Goal: Submit feedback/report problem: Provide input to the site owners about the experience or issues

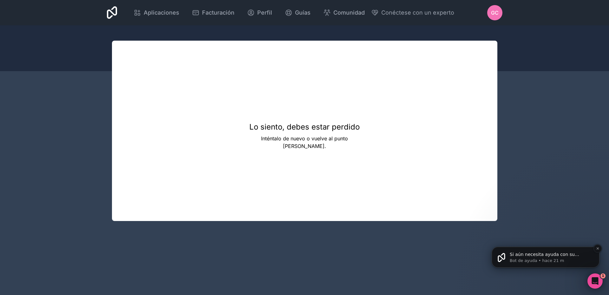
click at [547, 256] on font "Si aún necesita ayuda con su problema de pago, estoy aquí para ayudarle. ¿Desea…" at bounding box center [549, 266] width 81 height 30
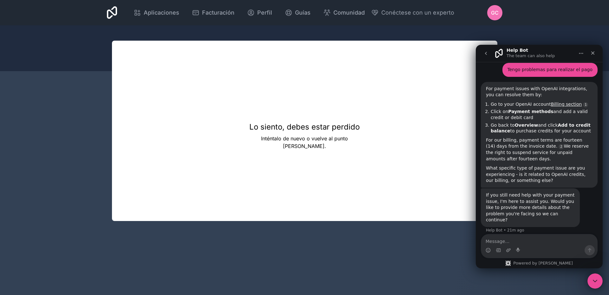
scroll to position [25, 0]
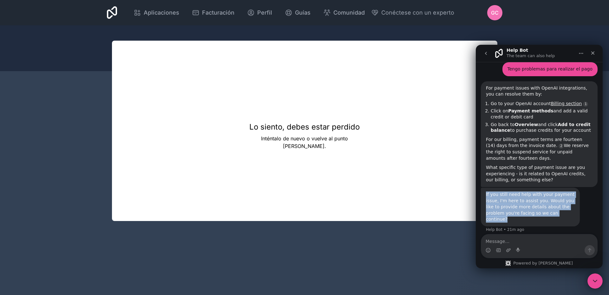
drag, startPoint x: 485, startPoint y: 194, endPoint x: 549, endPoint y: 213, distance: 66.8
click at [558, 212] on div "If you still need help with your payment issue, I'm here to assist you. Would y…" at bounding box center [530, 206] width 99 height 39
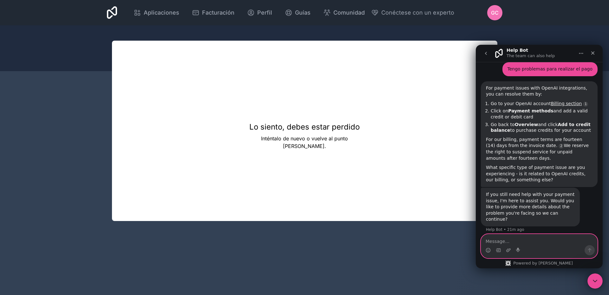
click at [545, 238] on textarea "Message…" at bounding box center [539, 239] width 116 height 11
click at [508, 249] on icon "Upload attachment" at bounding box center [508, 249] width 5 height 5
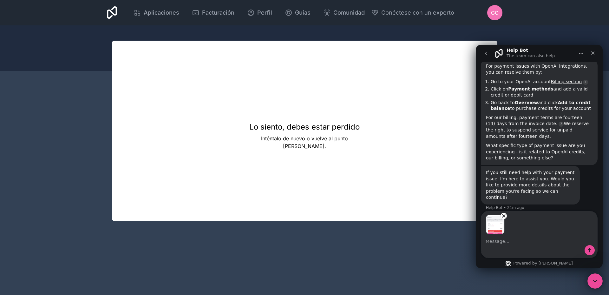
scroll to position [48, 0]
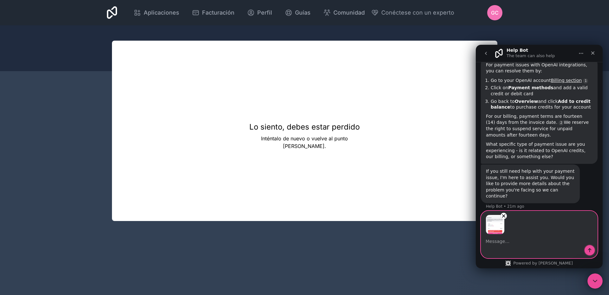
click at [587, 250] on icon "Send a message…" at bounding box center [589, 249] width 5 height 5
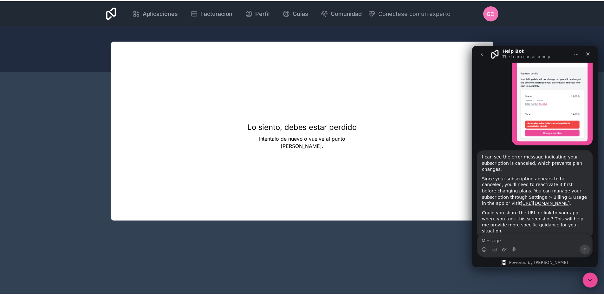
scroll to position [216, 0]
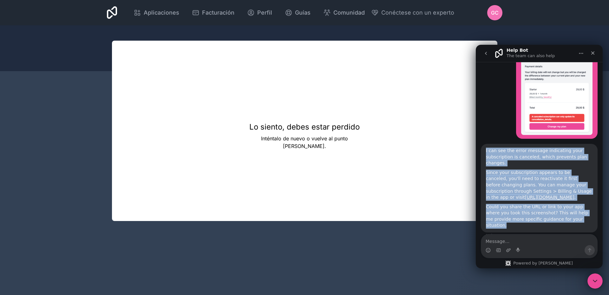
drag, startPoint x: 485, startPoint y: 143, endPoint x: 569, endPoint y: 214, distance: 109.8
click at [569, 214] on div "I can see the error message indicating your subscription is canceled, which pre…" at bounding box center [539, 188] width 117 height 88
click at [527, 187] on div "Since your subscription appears to be canceled, you'll need to reactivate it fi…" at bounding box center [539, 184] width 107 height 31
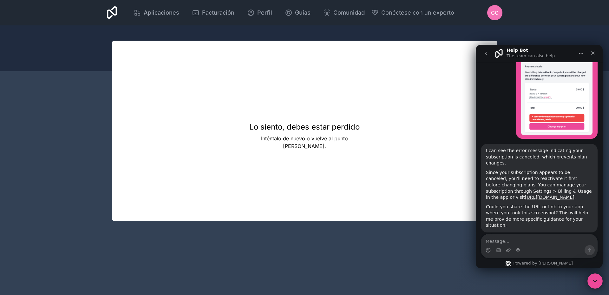
click at [373, 142] on div "Lo siento, debes estar perdido Inténtalo de nuevo o vuelve al punto de partida." at bounding box center [304, 131] width 385 height 180
click at [399, 52] on div "Lo siento, debes estar perdido Inténtalo de nuevo o vuelve al punto de partida." at bounding box center [304, 131] width 385 height 180
click at [162, 10] on font "Aplicaciones" at bounding box center [162, 12] width 36 height 7
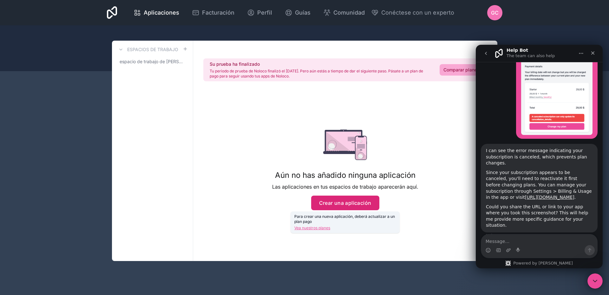
click at [361, 203] on font "Crear una aplicación" at bounding box center [345, 202] width 52 height 6
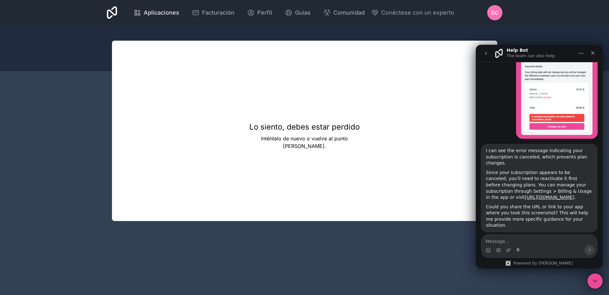
click at [165, 13] on font "Aplicaciones" at bounding box center [162, 12] width 36 height 7
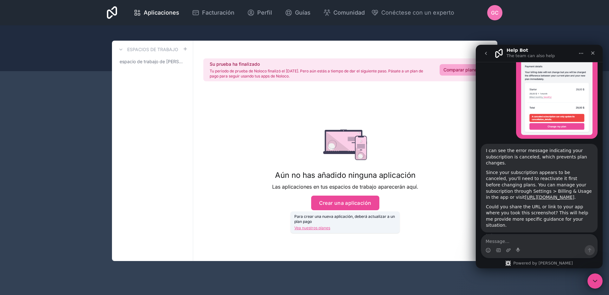
click at [314, 227] on font "Vea nuestros planes" at bounding box center [312, 227] width 36 height 5
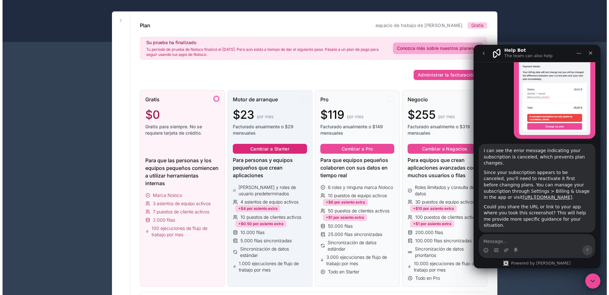
scroll to position [32, 0]
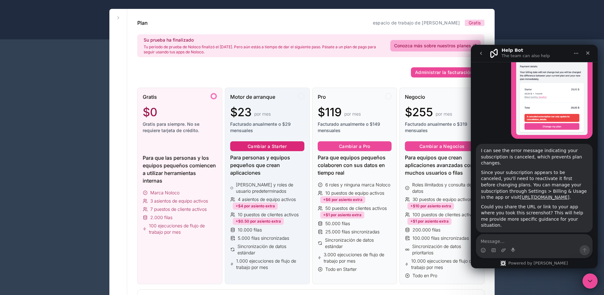
click at [273, 146] on font "Cambiar a Starter" at bounding box center [267, 145] width 39 height 5
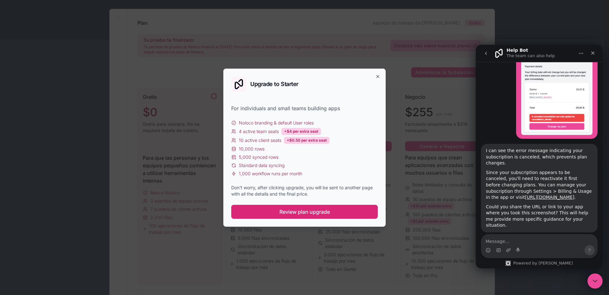
click at [328, 212] on span "Review plan upgrade" at bounding box center [304, 212] width 50 height 8
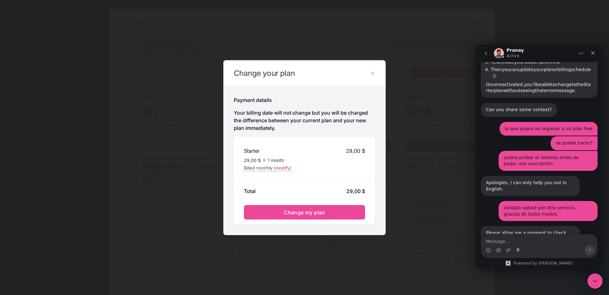
scroll to position [517, 0]
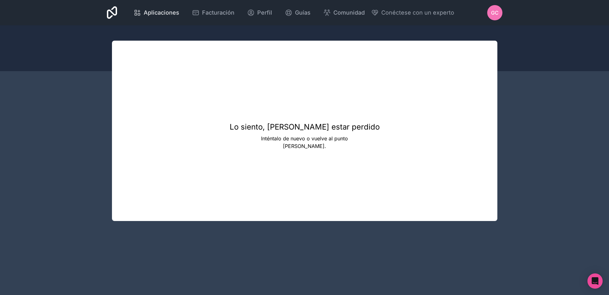
click at [158, 9] on span "Aplicaciones" at bounding box center [162, 12] width 36 height 9
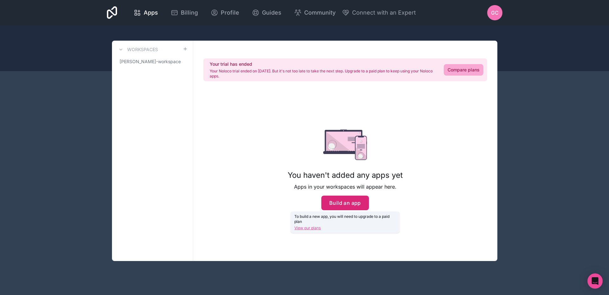
click at [356, 205] on button "Build an app" at bounding box center [345, 202] width 48 height 15
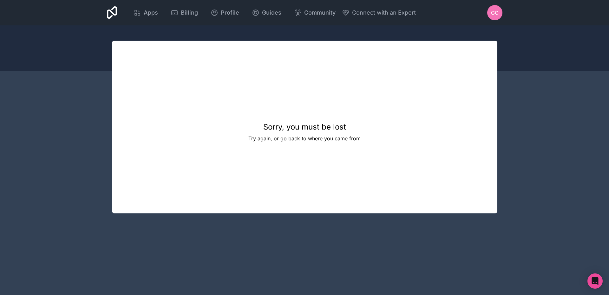
click at [515, 49] on div at bounding box center [304, 48] width 609 height 46
click at [598, 282] on icon "Open Intercom Messenger" at bounding box center [595, 280] width 8 height 8
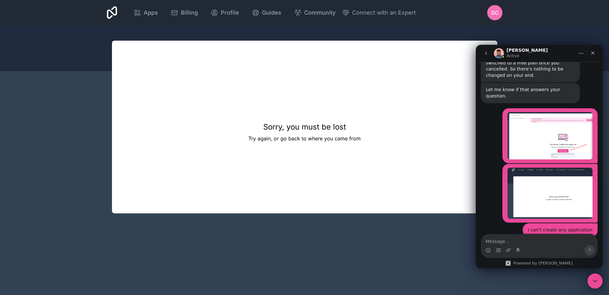
scroll to position [609, 0]
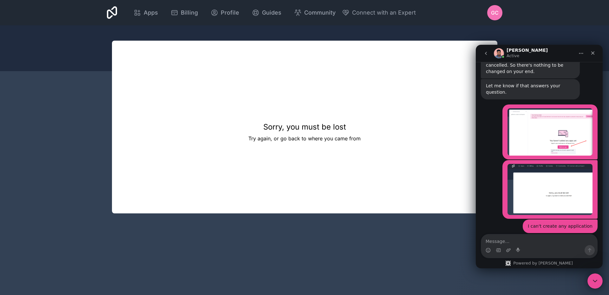
click at [510, 241] on textarea "Message…" at bounding box center [539, 239] width 116 height 11
click at [513, 236] on textarea "Message…" at bounding box center [539, 239] width 116 height 11
paste textarea "I already did it, but the problem persists."
type textarea "I already did it, but the problem persists."
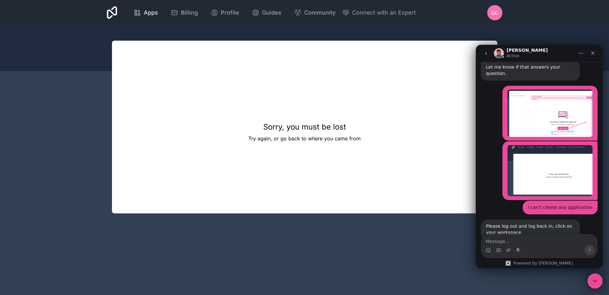
click at [150, 10] on span "Apps" at bounding box center [151, 12] width 14 height 9
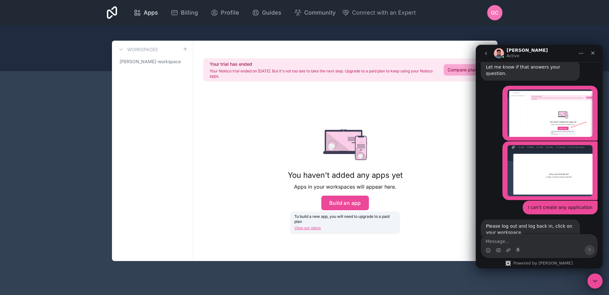
click at [151, 11] on span "Apps" at bounding box center [151, 12] width 14 height 9
click at [112, 10] on icon at bounding box center [112, 12] width 10 height 13
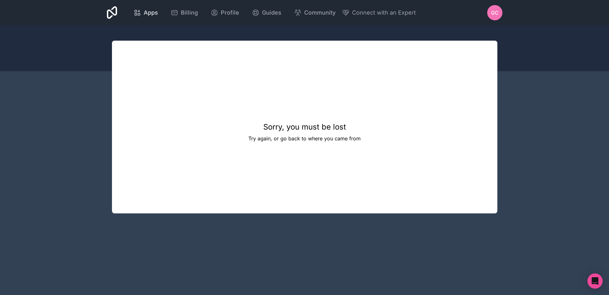
click at [143, 12] on div "Apps" at bounding box center [145, 12] width 24 height 9
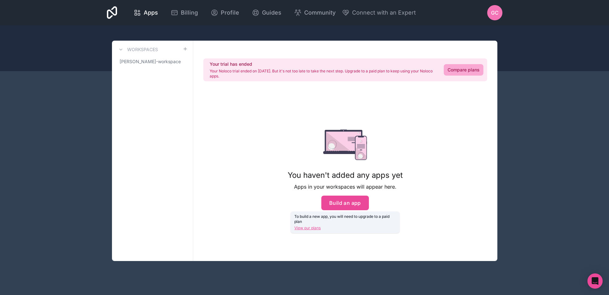
click at [496, 14] on span "GC" at bounding box center [495, 13] width 8 height 8
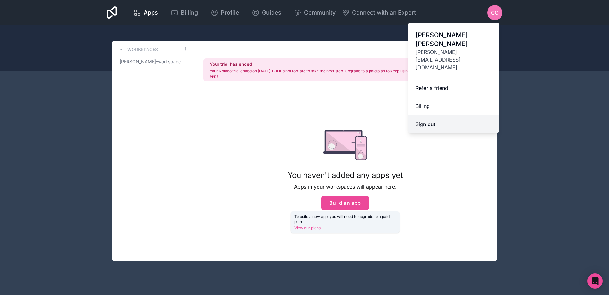
click at [437, 115] on button "Sign out" at bounding box center [453, 124] width 91 height 18
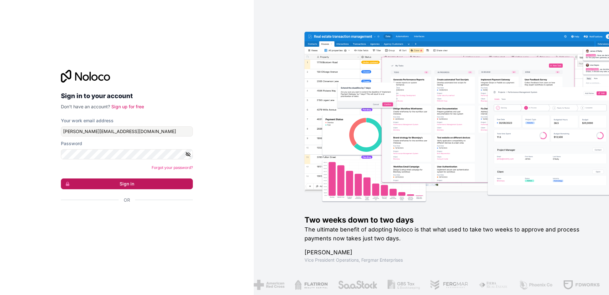
click at [116, 184] on button "Sign in" at bounding box center [127, 183] width 132 height 11
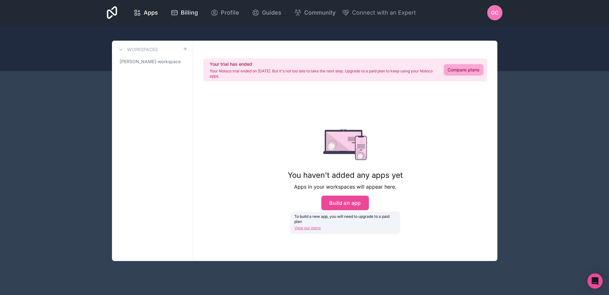
click at [184, 16] on span "Billing" at bounding box center [189, 12] width 17 height 9
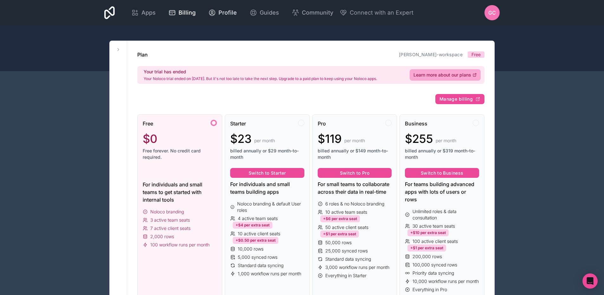
click at [213, 13] on icon at bounding box center [212, 13] width 8 height 8
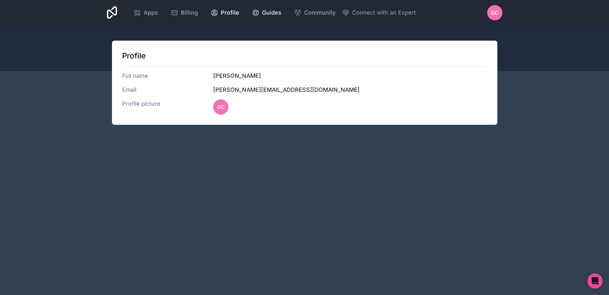
click at [276, 12] on span "Guides" at bounding box center [271, 12] width 19 height 9
click at [153, 15] on span "Apps" at bounding box center [151, 12] width 14 height 9
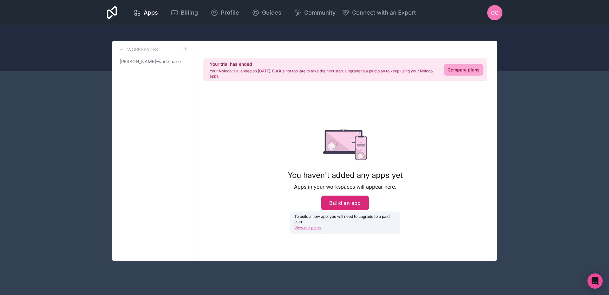
click at [360, 204] on button "Build an app" at bounding box center [345, 202] width 48 height 15
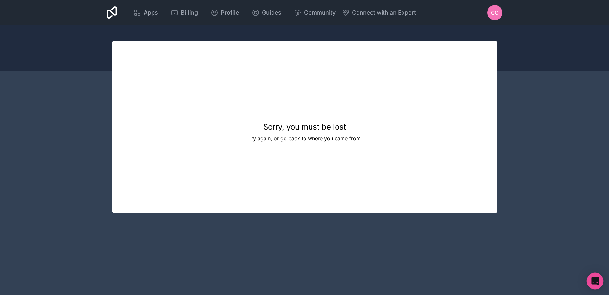
click at [594, 278] on icon "Open Intercom Messenger" at bounding box center [594, 280] width 7 height 8
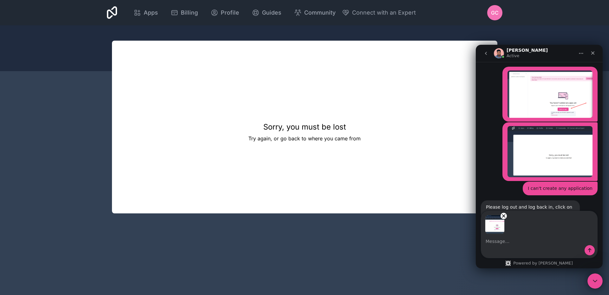
scroll to position [670, 0]
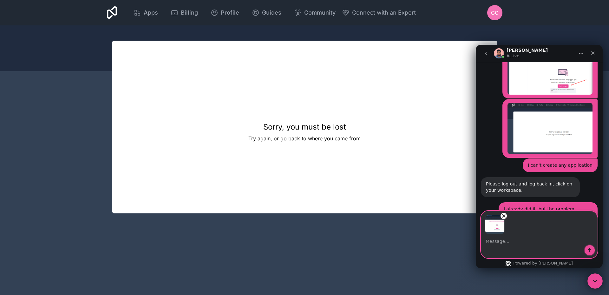
click at [589, 249] on icon "Send a message…" at bounding box center [589, 250] width 3 height 4
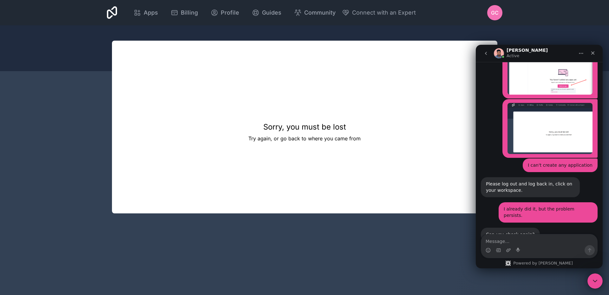
scroll to position [708, 0]
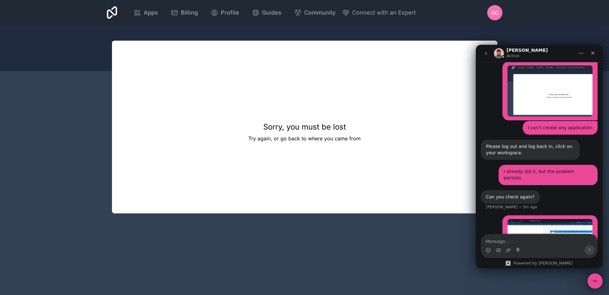
click at [514, 242] on textarea "Message…" at bounding box center [539, 239] width 116 height 11
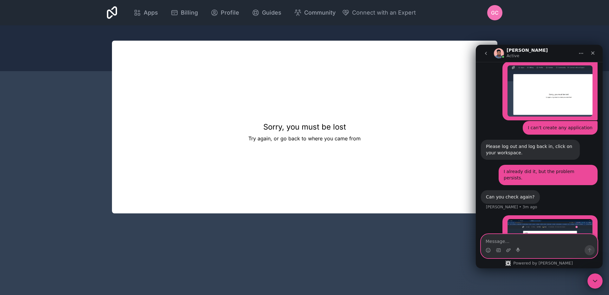
click at [500, 237] on textarea "Message…" at bounding box center [539, 239] width 116 height 11
paste textarea "the problem persists"
type textarea "the problem persists"
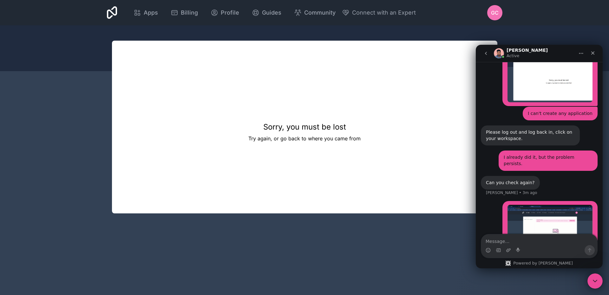
click at [386, 151] on div "Sorry, you must be lost Try again, or go back to where you came from" at bounding box center [304, 127] width 385 height 172
click at [150, 10] on span "Apps" at bounding box center [151, 12] width 14 height 9
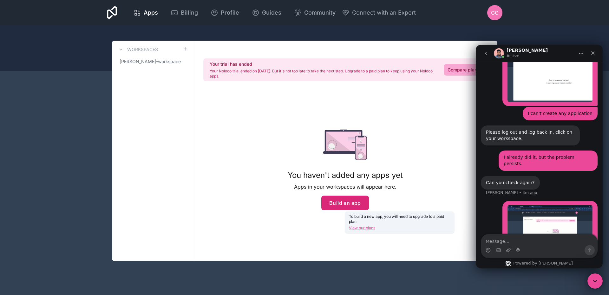
click at [345, 202] on button "Build an app" at bounding box center [345, 202] width 48 height 15
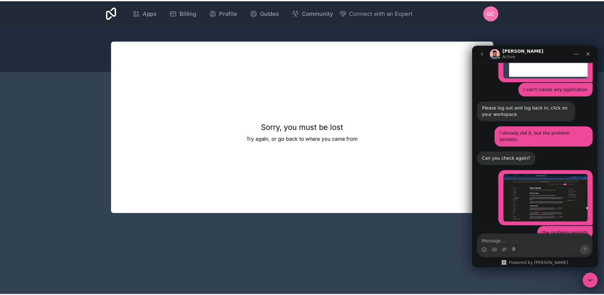
scroll to position [747, 0]
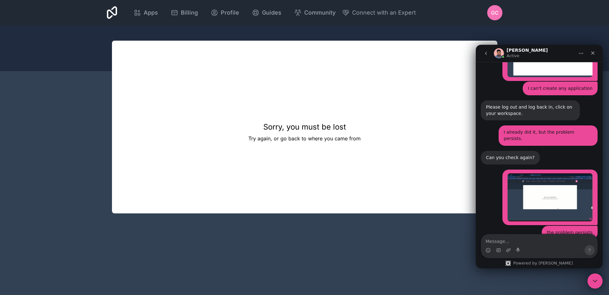
drag, startPoint x: 486, startPoint y: 207, endPoint x: 507, endPoint y: 214, distance: 21.9
click at [507, 248] on div "Can you click on workspace on the left and then see?" at bounding box center [530, 254] width 89 height 12
copy div "Can you click on workspace on the left and then see?"
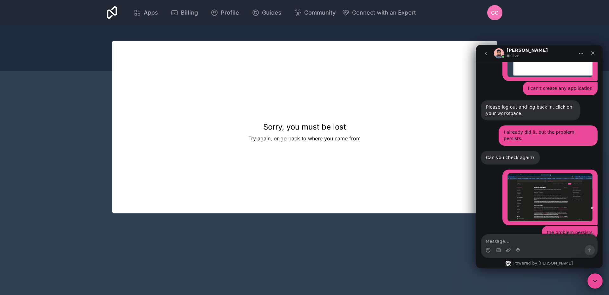
click at [427, 70] on div "Sorry, you must be lost Try again, or go back to where you came from" at bounding box center [304, 127] width 385 height 172
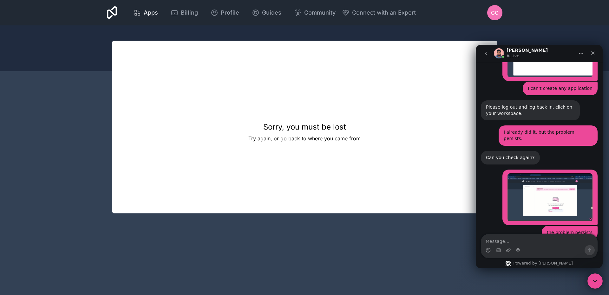
click at [155, 13] on span "Apps" at bounding box center [151, 12] width 14 height 9
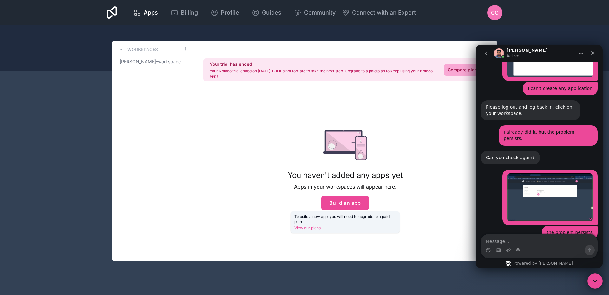
click at [130, 51] on h3 "Workspaces" at bounding box center [142, 49] width 31 height 6
click at [140, 59] on span "[PERSON_NAME]-workspace" at bounding box center [149, 61] width 58 height 6
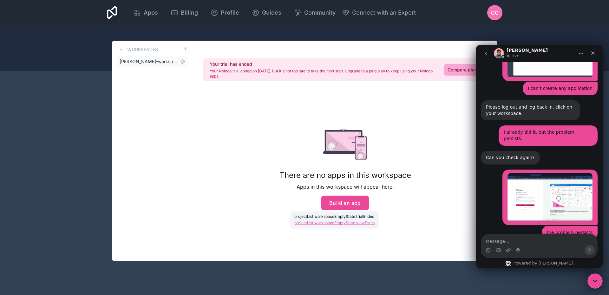
click at [146, 60] on span "[PERSON_NAME]-workspace" at bounding box center [149, 61] width 58 height 6
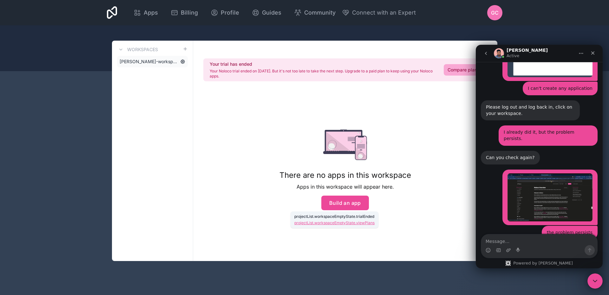
click at [183, 61] on icon at bounding box center [182, 61] width 5 height 5
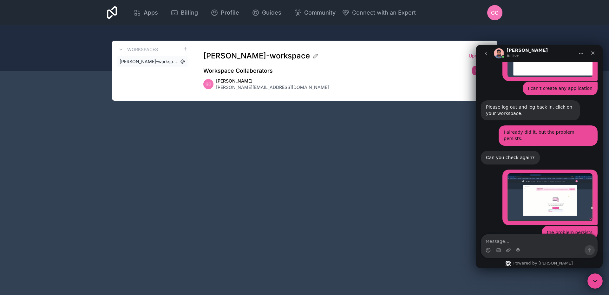
click at [182, 61] on icon at bounding box center [182, 61] width 5 height 5
click at [183, 62] on icon at bounding box center [182, 61] width 1 height 1
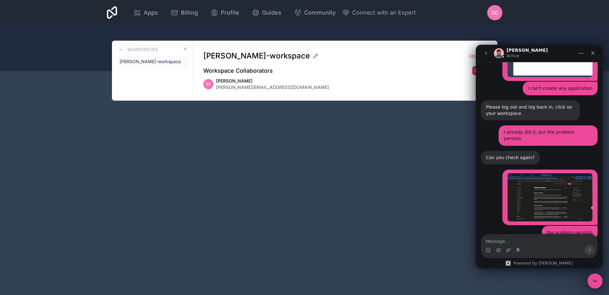
click at [473, 70] on button "Invite" at bounding box center [479, 70] width 15 height 9
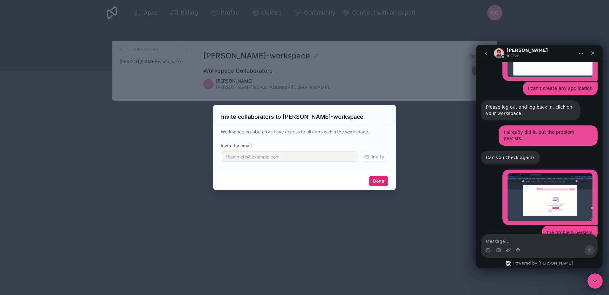
click at [383, 182] on button "Done" at bounding box center [378, 181] width 19 height 10
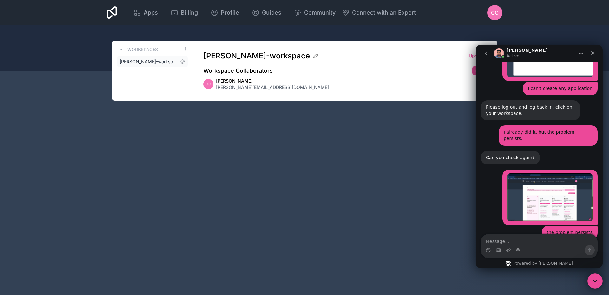
click at [162, 61] on span "[PERSON_NAME]-workspace" at bounding box center [149, 61] width 58 height 6
click at [120, 49] on icon at bounding box center [120, 49] width 5 height 5
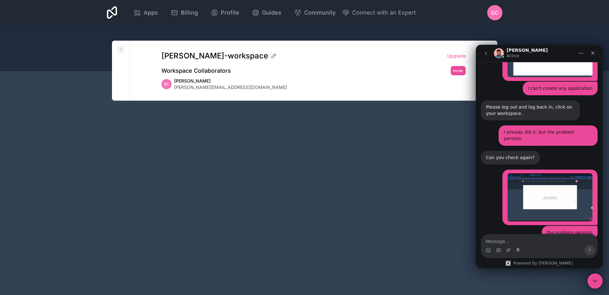
click at [120, 49] on icon at bounding box center [120, 49] width 5 height 5
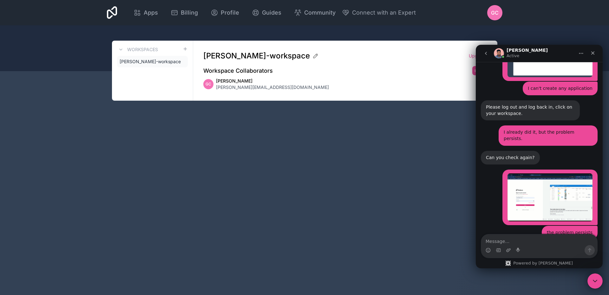
click at [239, 68] on h2 "Workspace Collaborators" at bounding box center [237, 70] width 69 height 9
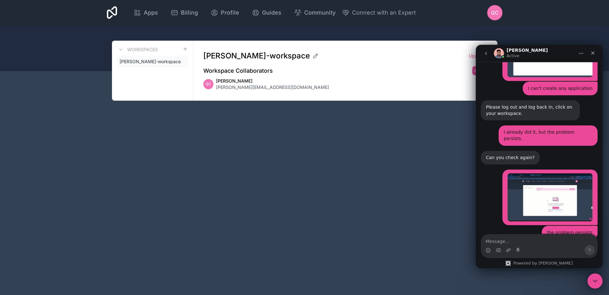
click at [265, 57] on span "[PERSON_NAME]-workspace" at bounding box center [256, 56] width 107 height 10
click at [140, 11] on icon at bounding box center [137, 13] width 8 height 8
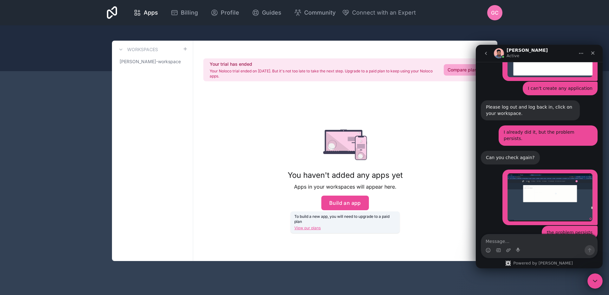
click at [526, 248] on div "Can you click on workspace on the left and then see?" at bounding box center [530, 254] width 89 height 12
click at [183, 13] on span "Billing" at bounding box center [189, 12] width 17 height 9
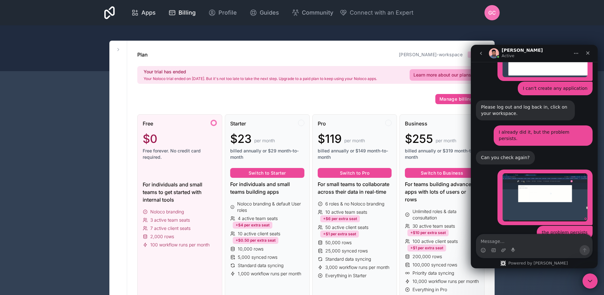
click at [157, 13] on link "Apps" at bounding box center [143, 13] width 35 height 14
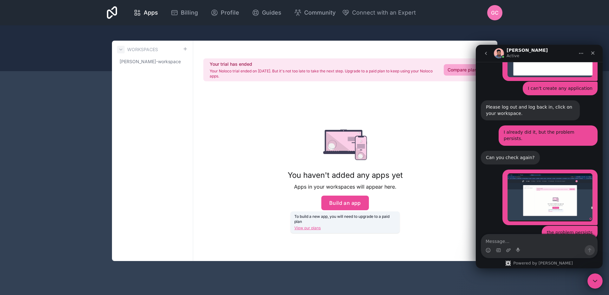
click at [121, 50] on icon at bounding box center [121, 49] width 3 height 1
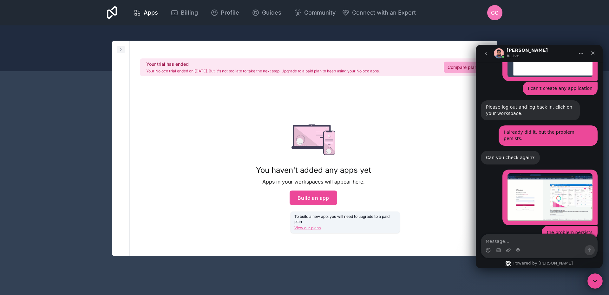
click at [121, 50] on icon at bounding box center [120, 49] width 1 height 3
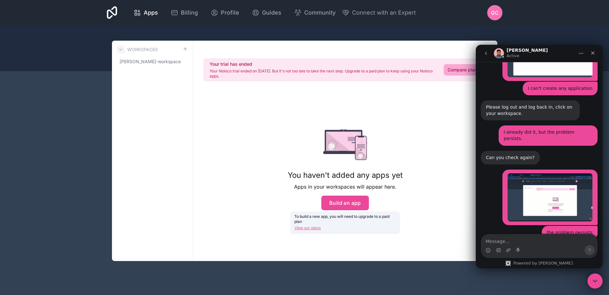
click at [121, 50] on icon at bounding box center [121, 49] width 3 height 1
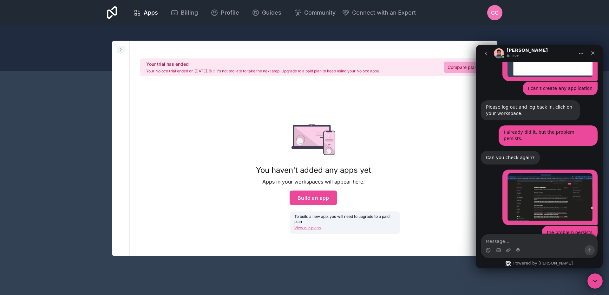
click at [121, 50] on icon at bounding box center [120, 49] width 1 height 3
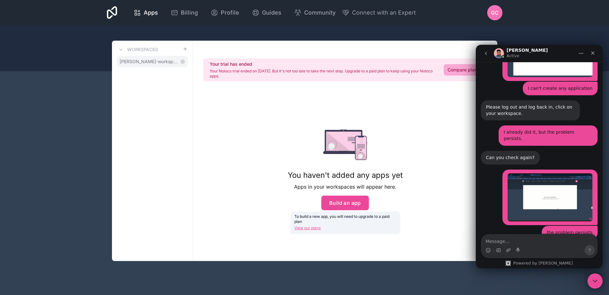
click at [151, 63] on span "[PERSON_NAME]-workspace" at bounding box center [149, 61] width 58 height 6
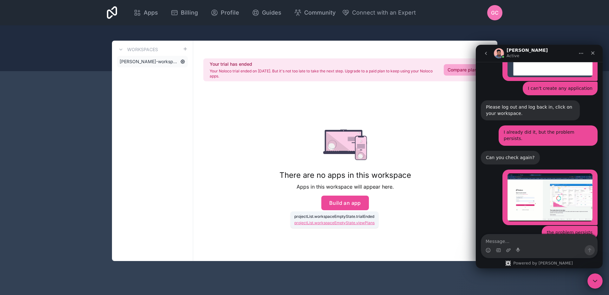
click at [183, 61] on icon at bounding box center [182, 61] width 1 height 1
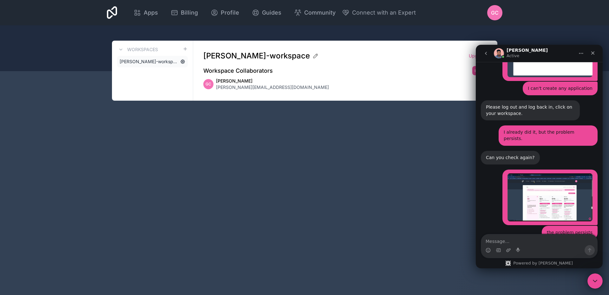
click at [183, 62] on icon at bounding box center [182, 61] width 5 height 5
click at [154, 62] on span "[PERSON_NAME]-workspace" at bounding box center [149, 61] width 58 height 6
click at [145, 51] on h3 "Workspaces" at bounding box center [142, 49] width 31 height 6
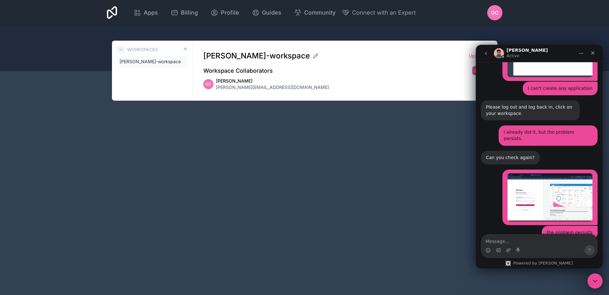
click at [123, 50] on icon at bounding box center [120, 49] width 5 height 5
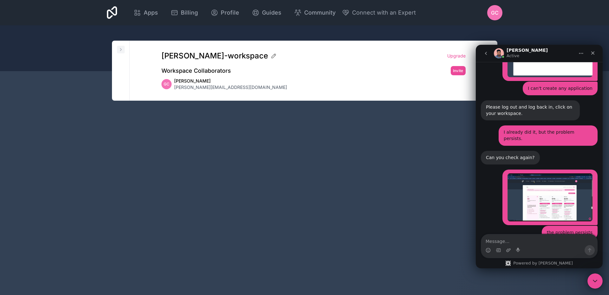
click at [122, 50] on icon at bounding box center [120, 49] width 5 height 5
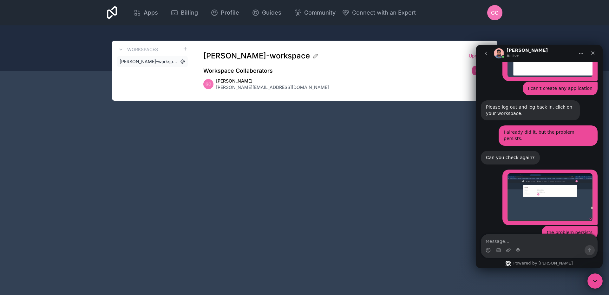
click at [183, 62] on icon at bounding box center [182, 61] width 1 height 1
click at [230, 57] on span "[PERSON_NAME]-workspace" at bounding box center [256, 56] width 107 height 10
click at [155, 64] on span "[PERSON_NAME]-workspace" at bounding box center [149, 61] width 58 height 6
click at [185, 61] on icon at bounding box center [182, 61] width 5 height 5
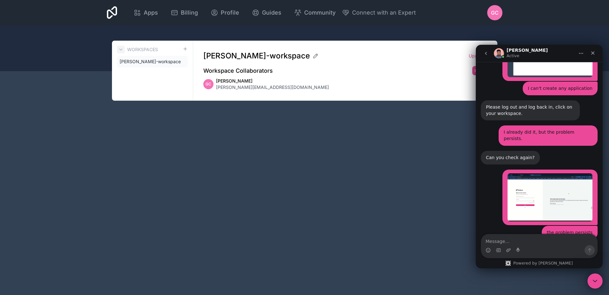
click at [122, 50] on icon at bounding box center [120, 49] width 5 height 5
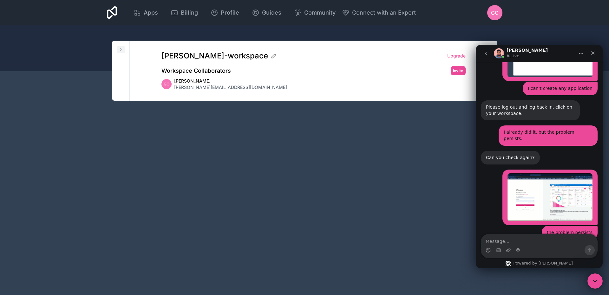
click at [122, 50] on icon at bounding box center [120, 49] width 5 height 5
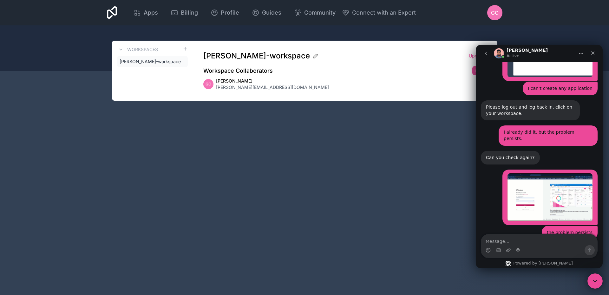
click at [153, 5] on div "Apps Billing Profile Guides Community Connect with an Expert" at bounding box center [271, 12] width 289 height 15
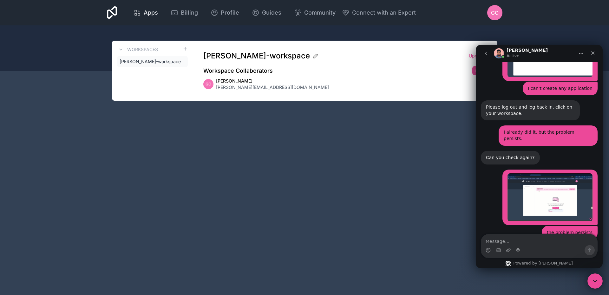
click at [147, 10] on span "Apps" at bounding box center [151, 12] width 14 height 9
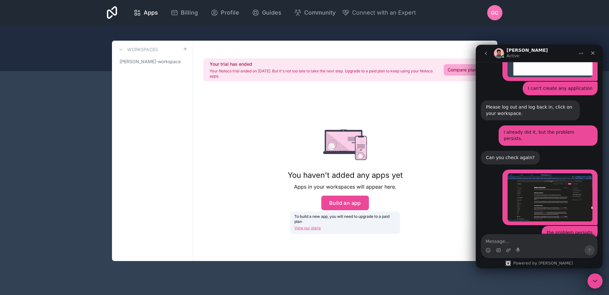
click at [306, 227] on link "View our plans" at bounding box center [344, 227] width 101 height 5
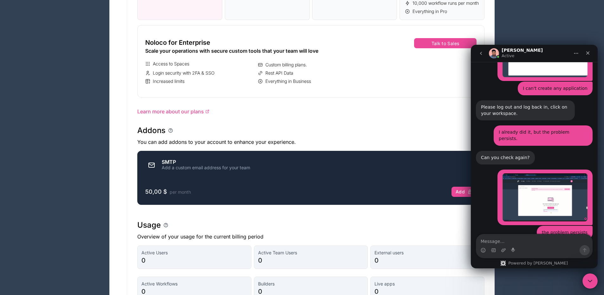
scroll to position [266, 0]
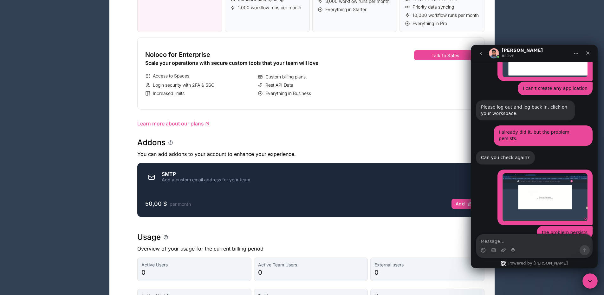
click at [481, 54] on icon "go back" at bounding box center [481, 53] width 2 height 3
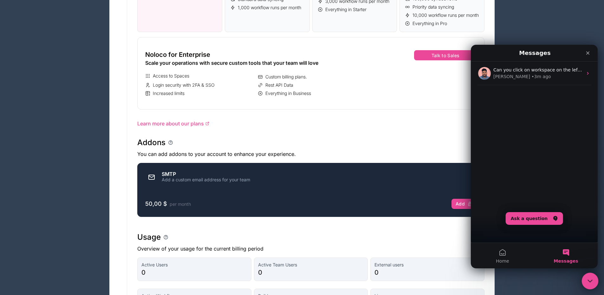
click at [587, 280] on icon "Close Intercom Messenger" at bounding box center [589, 280] width 8 height 8
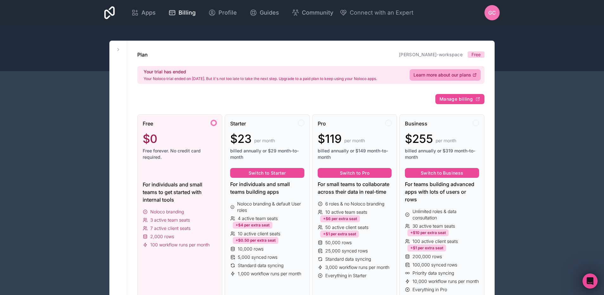
click at [478, 55] on span "Free" at bounding box center [475, 54] width 9 height 6
click at [438, 54] on link "[PERSON_NAME]-workspace" at bounding box center [431, 54] width 64 height 5
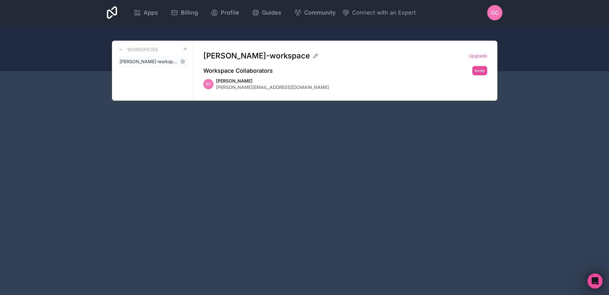
click at [165, 63] on span "[PERSON_NAME]-workspace" at bounding box center [149, 61] width 58 height 6
click at [151, 48] on h3 "Workspaces" at bounding box center [142, 49] width 31 height 6
click at [121, 49] on icon at bounding box center [120, 49] width 5 height 5
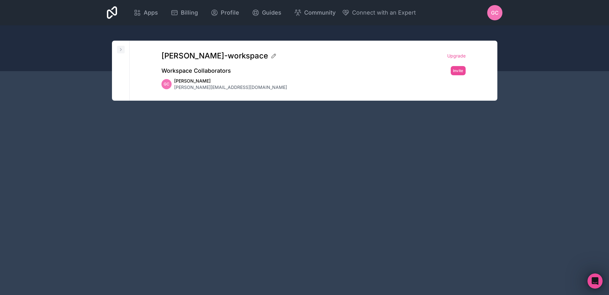
click at [121, 49] on icon at bounding box center [120, 49] width 1 height 3
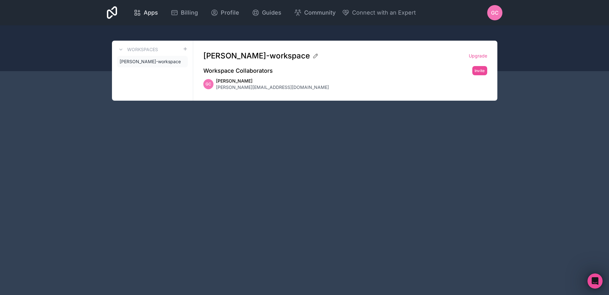
click at [147, 13] on span "Apps" at bounding box center [151, 12] width 14 height 9
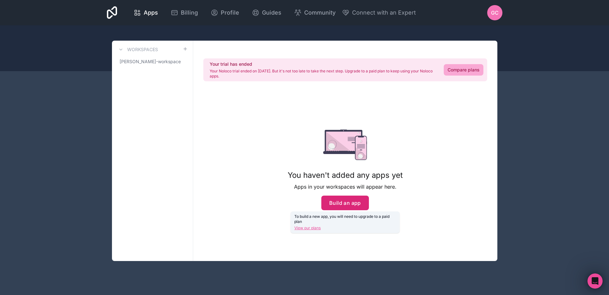
click at [360, 203] on button "Build an app" at bounding box center [345, 202] width 48 height 15
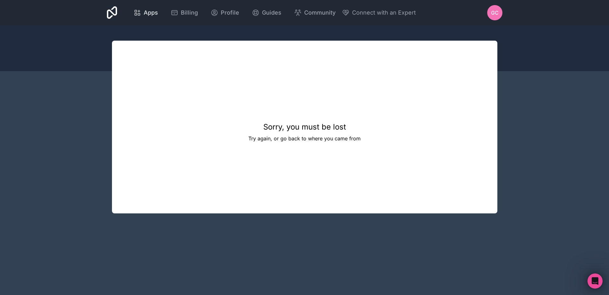
click at [145, 15] on span "Apps" at bounding box center [151, 12] width 14 height 9
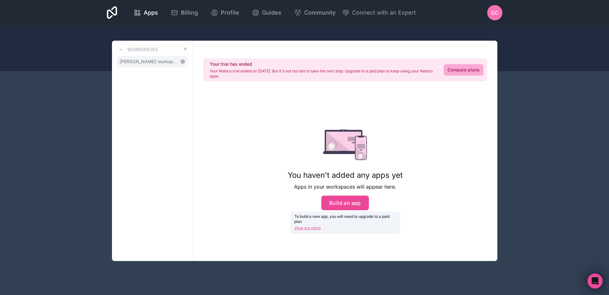
click at [182, 63] on icon at bounding box center [183, 62] width 4 height 4
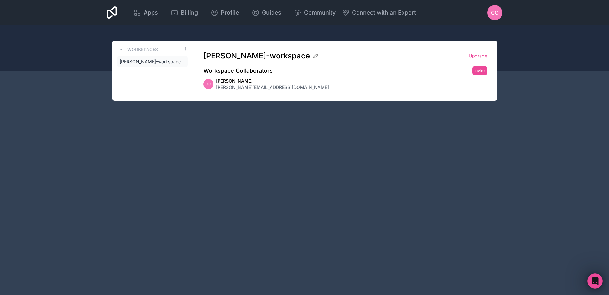
click at [0, 0] on icon at bounding box center [0, 0] width 0 height 0
drag, startPoint x: 209, startPoint y: 84, endPoint x: 217, endPoint y: 84, distance: 7.3
click at [209, 84] on span "GC" at bounding box center [208, 83] width 6 height 5
click at [479, 57] on link "Upgrade" at bounding box center [478, 56] width 18 height 6
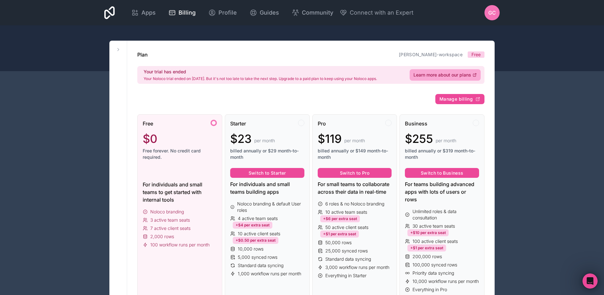
click at [476, 54] on span "Free" at bounding box center [475, 54] width 9 height 6
click at [138, 11] on icon at bounding box center [135, 13] width 8 height 8
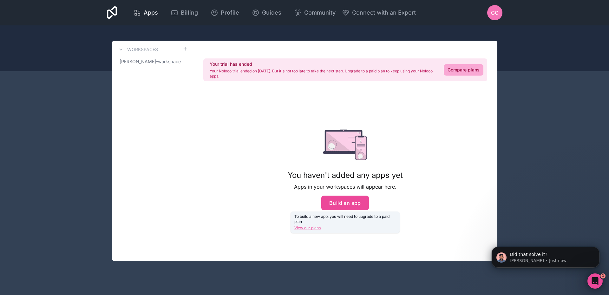
click at [145, 14] on span "Apps" at bounding box center [151, 12] width 14 height 9
click at [152, 13] on span "Apps" at bounding box center [151, 12] width 14 height 9
click at [183, 61] on icon at bounding box center [182, 61] width 1 height 1
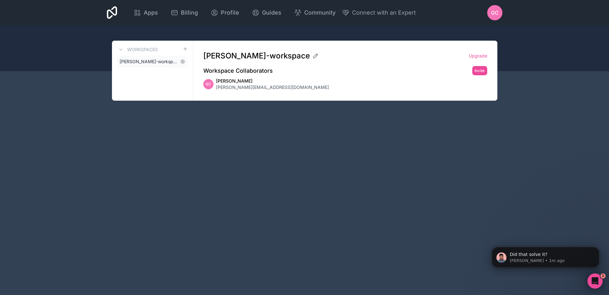
click at [164, 61] on span "[PERSON_NAME]-workspace" at bounding box center [149, 61] width 58 height 6
click at [121, 50] on icon at bounding box center [120, 49] width 5 height 5
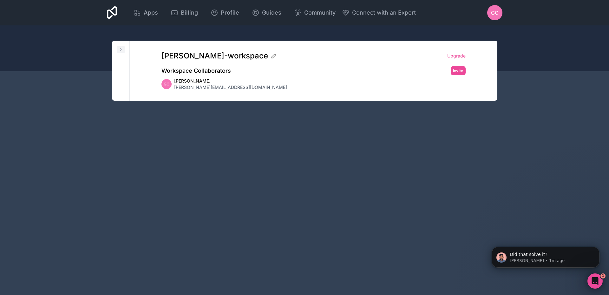
click at [121, 50] on icon at bounding box center [120, 49] width 5 height 5
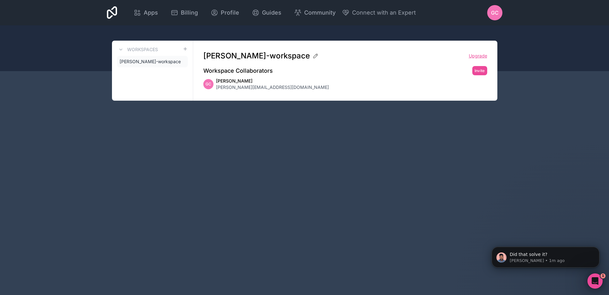
click at [479, 59] on link "Upgrade" at bounding box center [478, 56] width 18 height 6
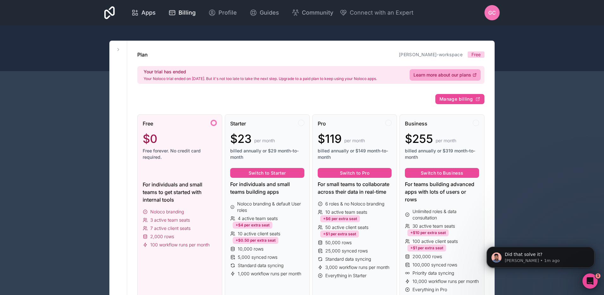
click at [155, 13] on span "Apps" at bounding box center [148, 12] width 14 height 9
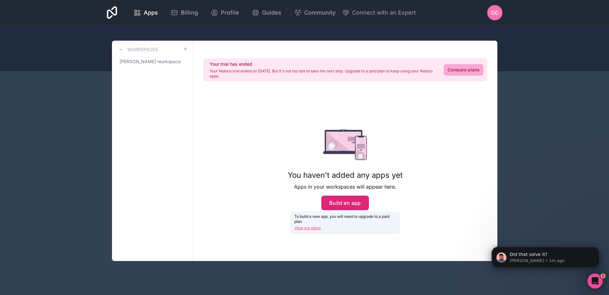
click at [354, 205] on button "Build an app" at bounding box center [345, 202] width 48 height 15
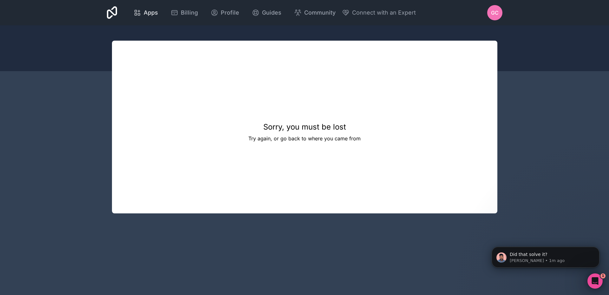
click at [152, 10] on span "Apps" at bounding box center [151, 12] width 14 height 9
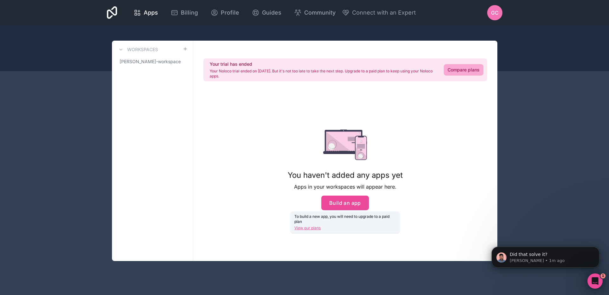
click at [315, 226] on link "View our plans" at bounding box center [344, 227] width 101 height 5
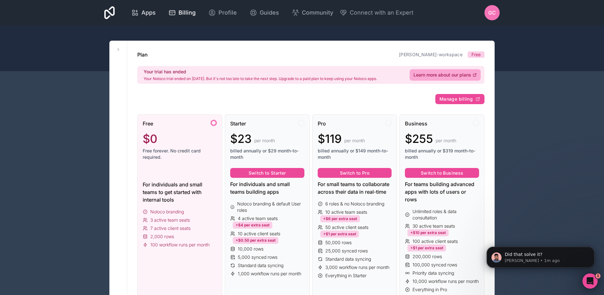
click at [151, 12] on span "Apps" at bounding box center [148, 12] width 14 height 9
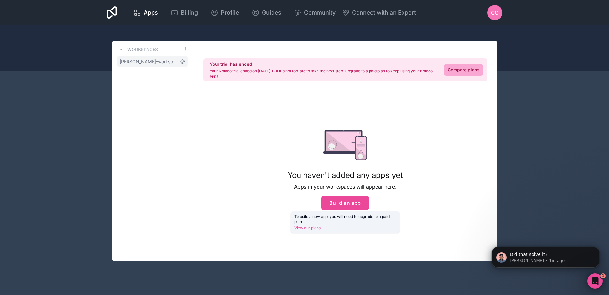
click at [181, 60] on icon at bounding box center [182, 61] width 5 height 5
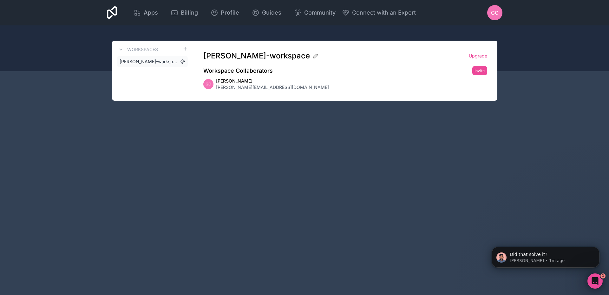
click at [181, 60] on icon at bounding box center [183, 62] width 4 height 4
click at [123, 50] on button at bounding box center [121, 50] width 8 height 8
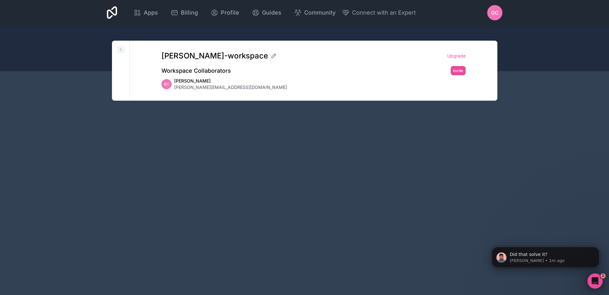
click at [122, 50] on icon at bounding box center [120, 49] width 5 height 5
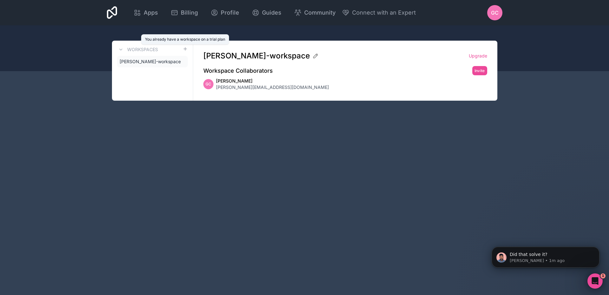
click at [185, 46] on span at bounding box center [185, 50] width 5 height 8
click at [547, 256] on p "Did that solve it?" at bounding box center [550, 254] width 82 height 6
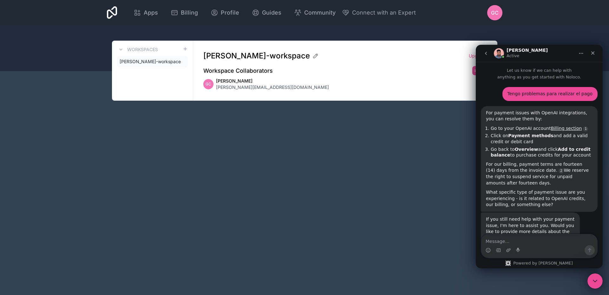
scroll to position [772, 0]
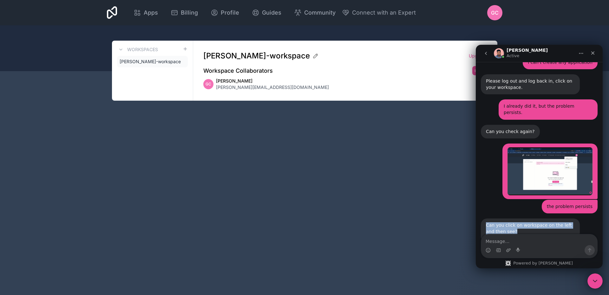
drag, startPoint x: 486, startPoint y: 181, endPoint x: 506, endPoint y: 188, distance: 21.0
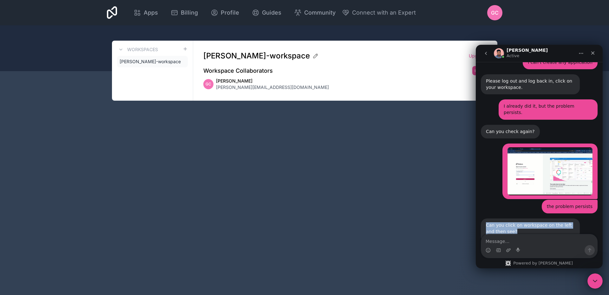
click at [506, 222] on div "Can you click on workspace on the left and then see?" at bounding box center [530, 228] width 89 height 12
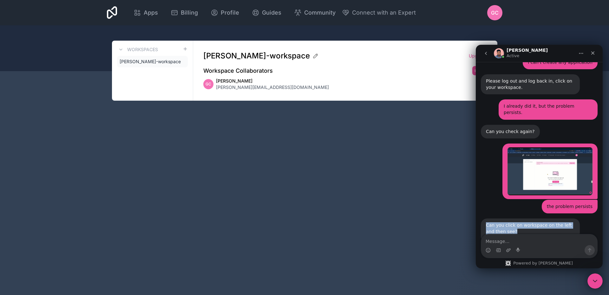
scroll to position [778, 0]
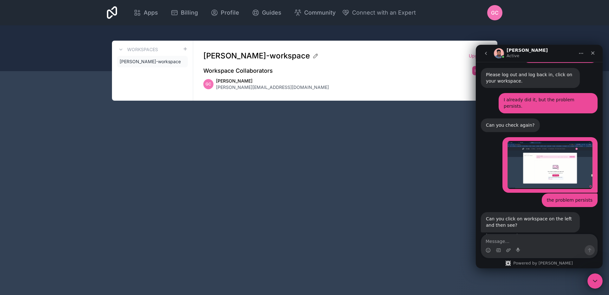
drag, startPoint x: 486, startPoint y: 212, endPoint x: 520, endPoint y: 213, distance: 33.9
click at [520, 250] on div "Did that solve it? [GEOGRAPHIC_DATA] • 3m ago" at bounding box center [505, 257] width 48 height 14
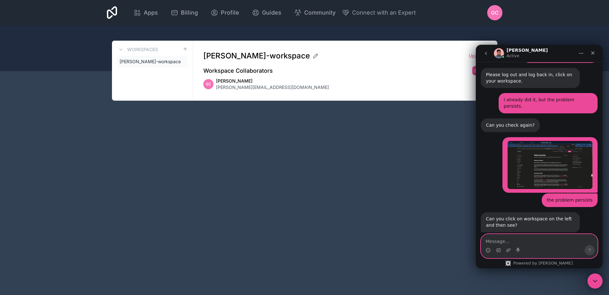
click at [508, 238] on textarea "Message…" at bounding box center [539, 239] width 116 height 11
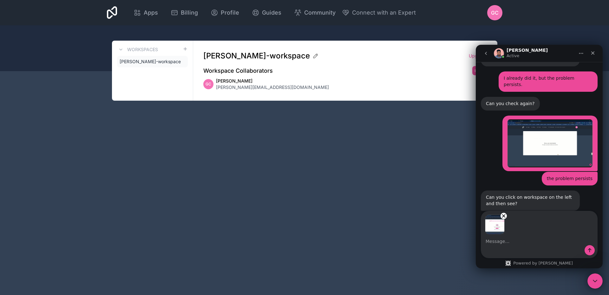
scroll to position [801, 0]
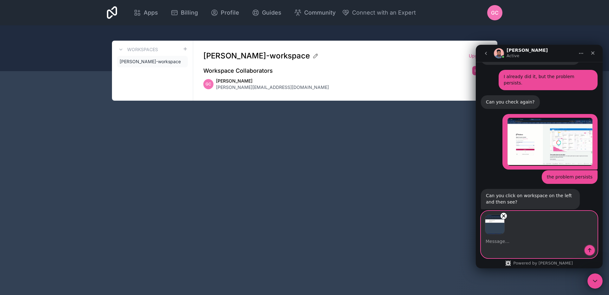
click at [591, 250] on icon "Send a message…" at bounding box center [589, 249] width 5 height 5
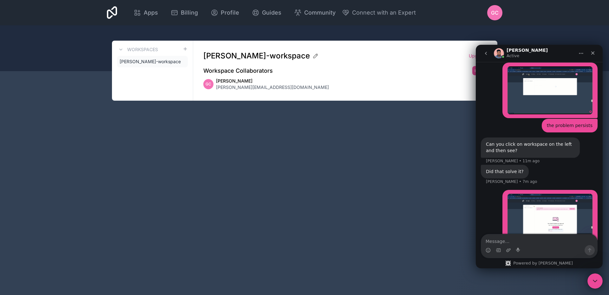
scroll to position [860, 0]
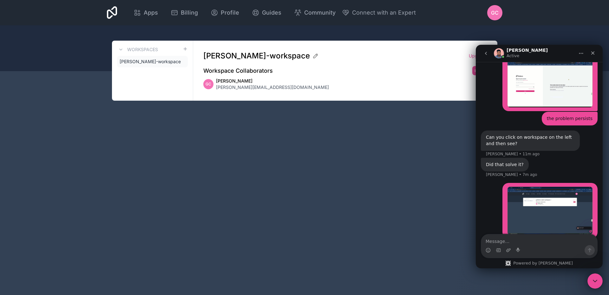
drag, startPoint x: 487, startPoint y: 204, endPoint x: 498, endPoint y: 212, distance: 13.5
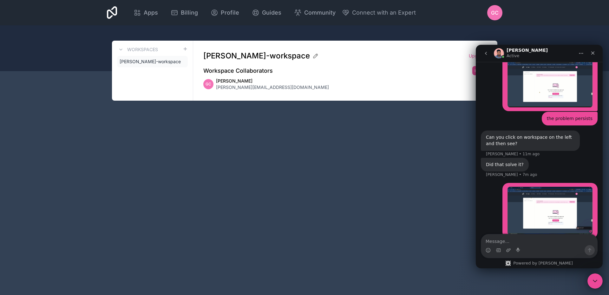
click at [498, 247] on div "Please allow me a moment to check with the team." at bounding box center [530, 253] width 89 height 12
click at [561, 243] on div "Please allow me a moment to check with the team. [GEOGRAPHIC_DATA] • Just now" at bounding box center [539, 260] width 117 height 34
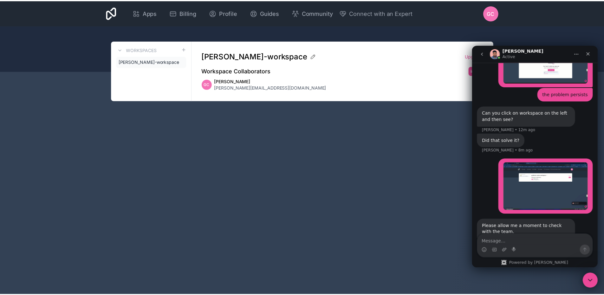
scroll to position [887, 0]
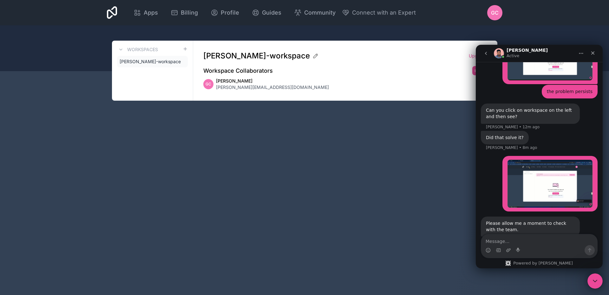
drag, startPoint x: 487, startPoint y: 206, endPoint x: 533, endPoint y: 214, distance: 46.3
click at [533, 247] on div "Can you also try to switch your plan and select free plan again?" at bounding box center [530, 253] width 89 height 12
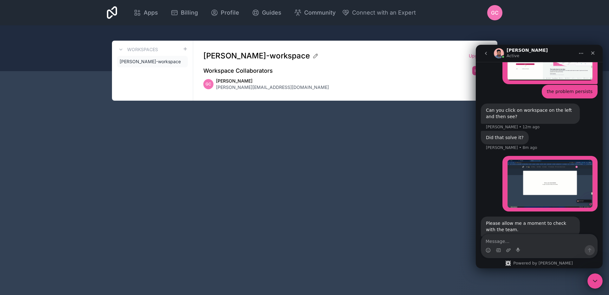
click at [549, 243] on div "Can you also try to switch your plan and select free plan again? [GEOGRAPHIC_DA…" at bounding box center [539, 260] width 117 height 34
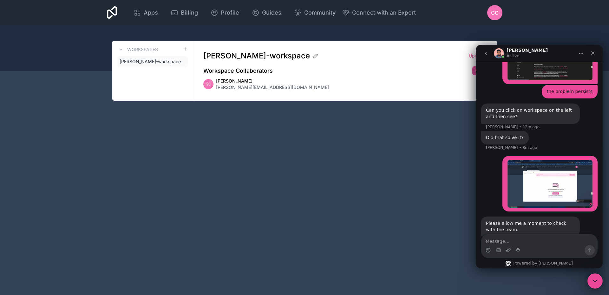
click at [346, 160] on div "Apps Billing Profile Guides Community Connect with an Expert GC Billing Profile…" at bounding box center [304, 147] width 609 height 295
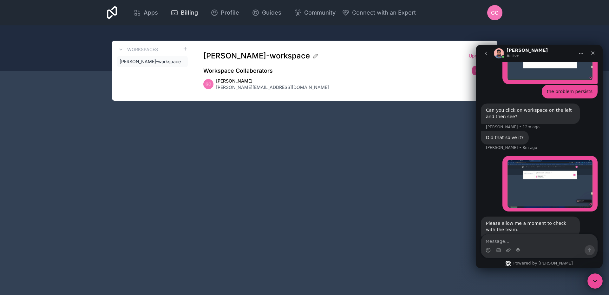
click at [188, 17] on link "Billing" at bounding box center [183, 13] width 37 height 14
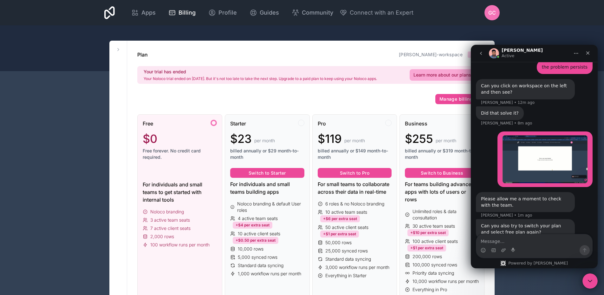
click at [172, 175] on div at bounding box center [180, 173] width 74 height 10
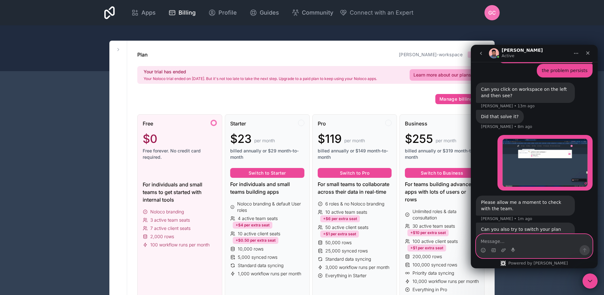
click at [517, 239] on textarea "Message…" at bounding box center [534, 239] width 116 height 11
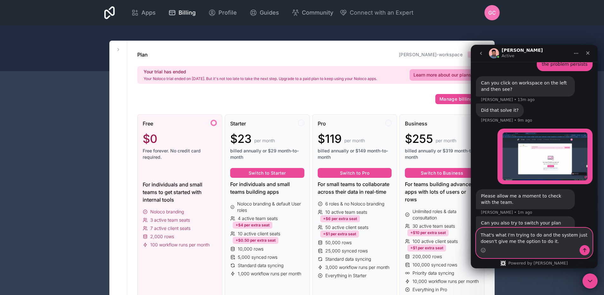
type textarea "That's what I'm trying to do and the system just doesn't give me the option to …"
click at [584, 247] on button "Send a message…" at bounding box center [585, 250] width 10 height 10
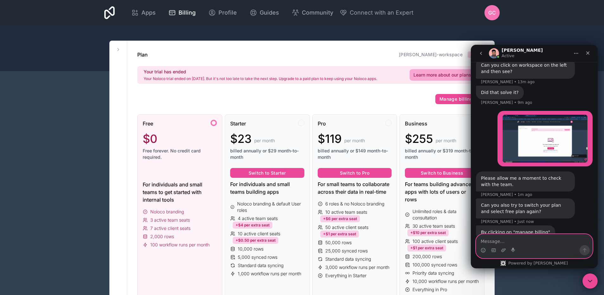
scroll to position [933, 0]
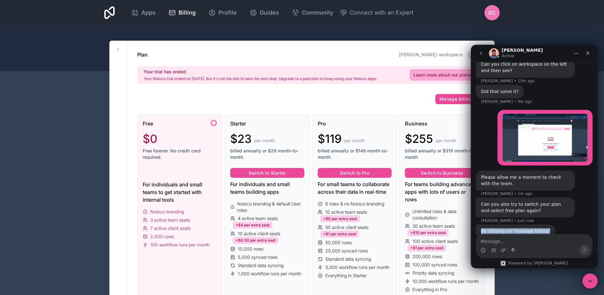
drag, startPoint x: 481, startPoint y: 186, endPoint x: 542, endPoint y: 186, distance: 61.2
click at [542, 224] on div "By clicking on "manage billing" [PERSON_NAME] • Just now" at bounding box center [515, 231] width 79 height 14
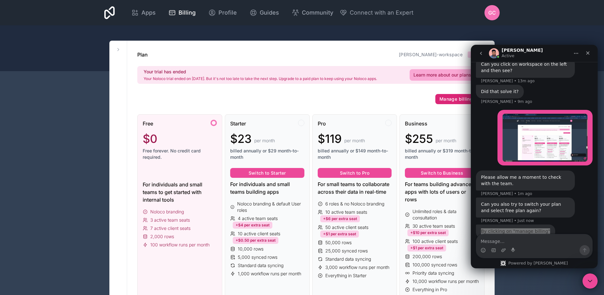
click at [453, 101] on span "Manage billing" at bounding box center [455, 99] width 33 height 6
